Goal: Use online tool/utility: Utilize a website feature to perform a specific function

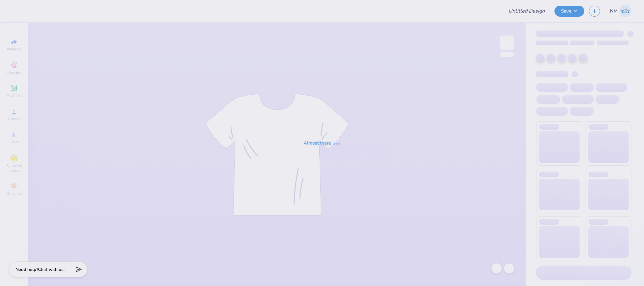
type input "SSA UVA"
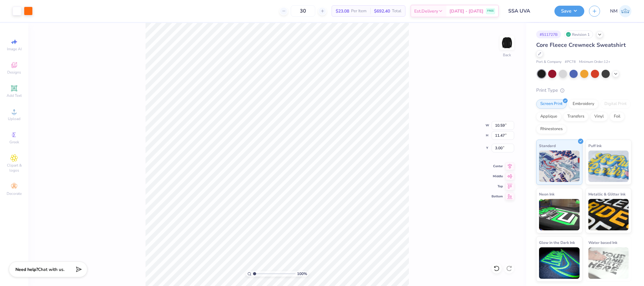
type input "10.59"
type input "11.47"
click at [13, 89] on icon at bounding box center [14, 88] width 5 height 5
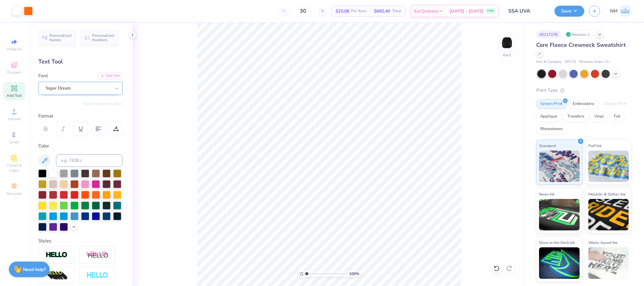
click at [76, 90] on div "Super Dream" at bounding box center [78, 88] width 66 height 10
click at [54, 87] on div "Super Dream" at bounding box center [78, 88] width 66 height 10
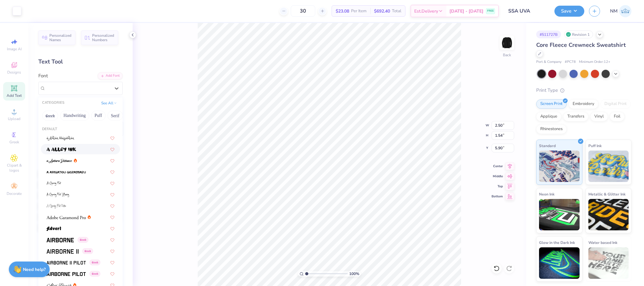
click at [79, 147] on div at bounding box center [80, 149] width 68 height 7
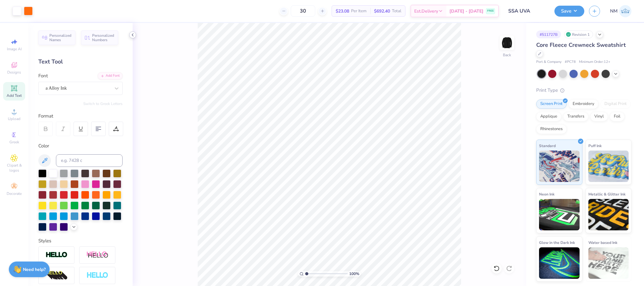
click at [132, 35] on icon at bounding box center [132, 34] width 5 height 5
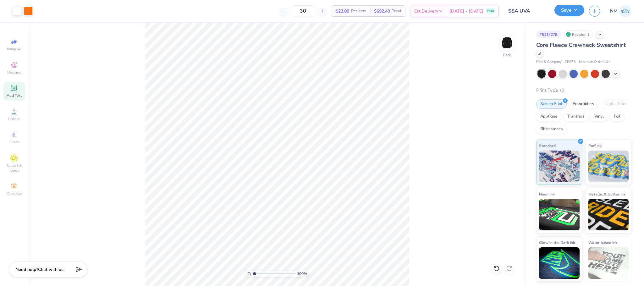
click at [564, 13] on button "Save" at bounding box center [569, 10] width 30 height 11
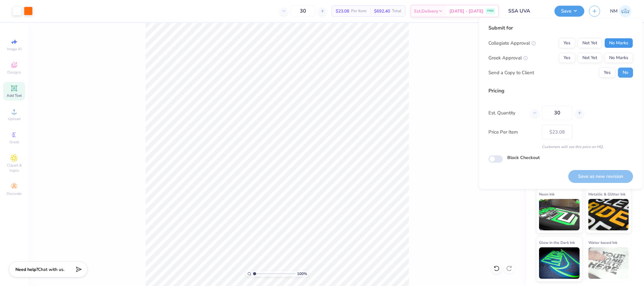
click at [622, 44] on button "No Marks" at bounding box center [618, 43] width 29 height 10
click at [618, 58] on button "No Marks" at bounding box center [618, 58] width 29 height 10
click at [592, 173] on button "Save as new revision" at bounding box center [600, 176] width 65 height 13
type input "$23.08"
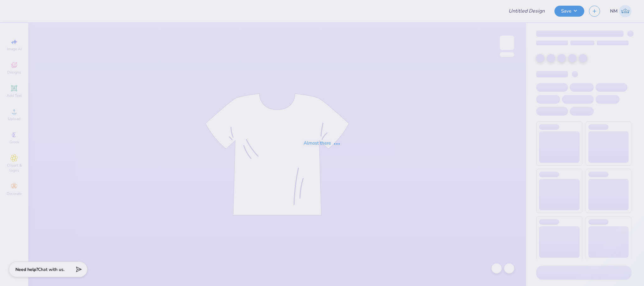
type input "Riley Greene : SUNY College at Plattsburgh"
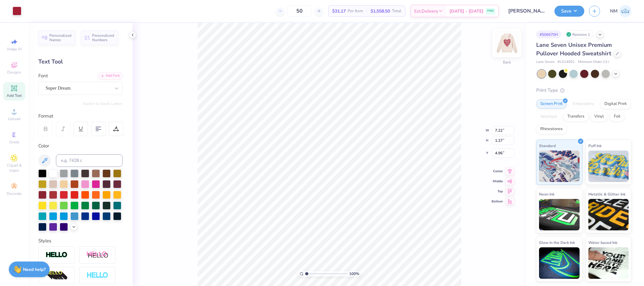
click at [503, 44] on img at bounding box center [506, 42] width 25 height 25
type input "18.45"
type input "18.42"
type input "6.00"
type input "18.78"
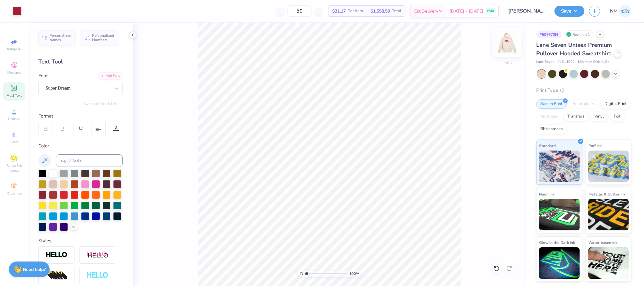
click at [508, 49] on img at bounding box center [506, 42] width 25 height 25
click at [572, 12] on button "Save" at bounding box center [569, 10] width 30 height 11
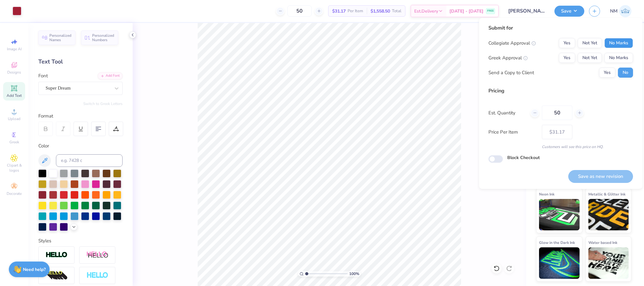
click at [621, 42] on button "No Marks" at bounding box center [618, 43] width 29 height 10
click at [621, 60] on button "No Marks" at bounding box center [618, 58] width 29 height 10
click at [610, 72] on button "Yes" at bounding box center [607, 73] width 16 height 10
drag, startPoint x: 601, startPoint y: 174, endPoint x: 590, endPoint y: 168, distance: 12.1
click at [600, 174] on button "Save as new revision" at bounding box center [600, 176] width 65 height 13
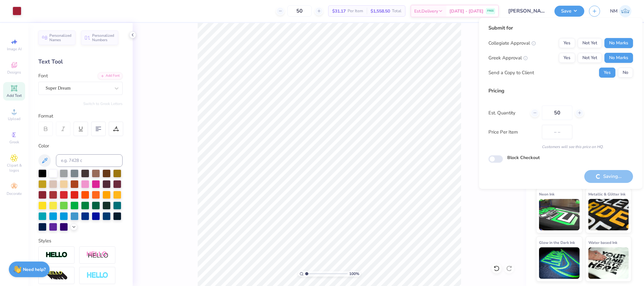
type input "$31.17"
